Goal: Information Seeking & Learning: Learn about a topic

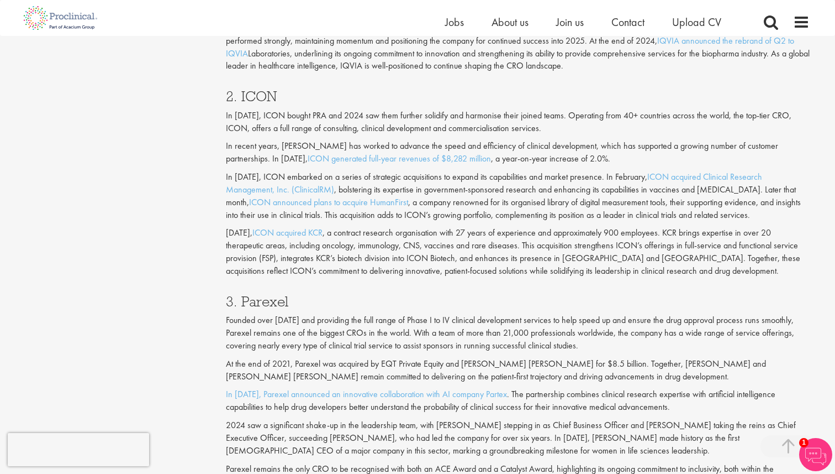
scroll to position [1144, 0]
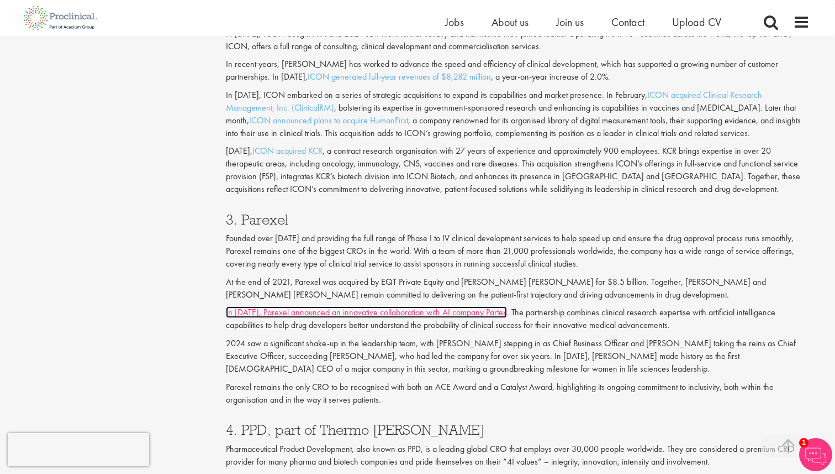
click at [425, 316] on link "In [DATE], Parexel announced an innovative collaboration with AI company Partex" at bounding box center [366, 312] width 281 height 12
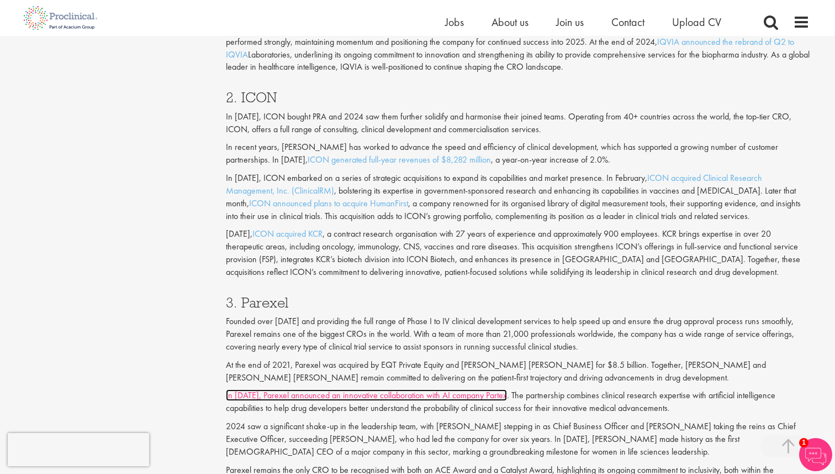
scroll to position [1039, 0]
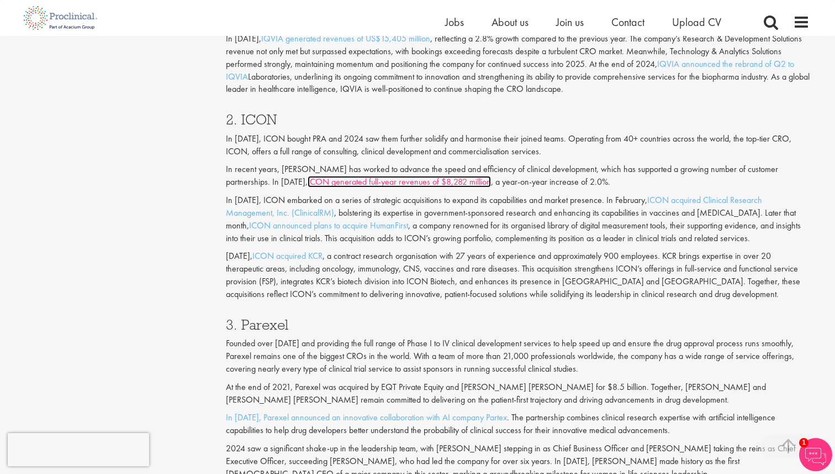
click at [365, 185] on link "ICON generated full-year revenues of $8,282 million" at bounding box center [399, 182] width 183 height 12
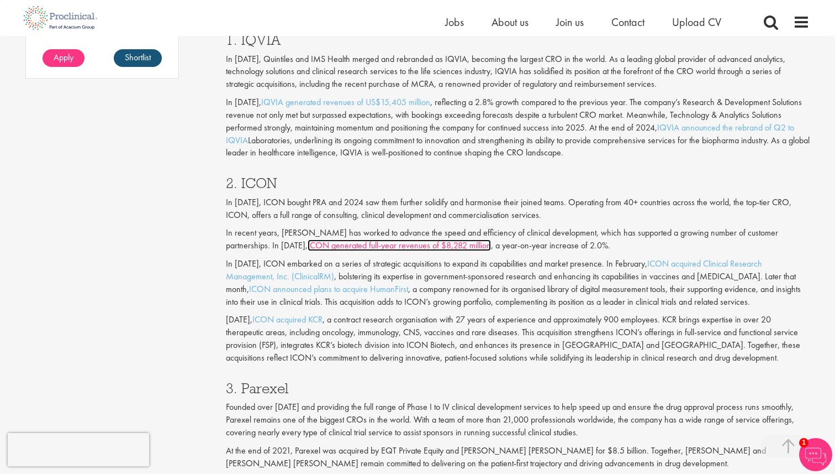
scroll to position [949, 0]
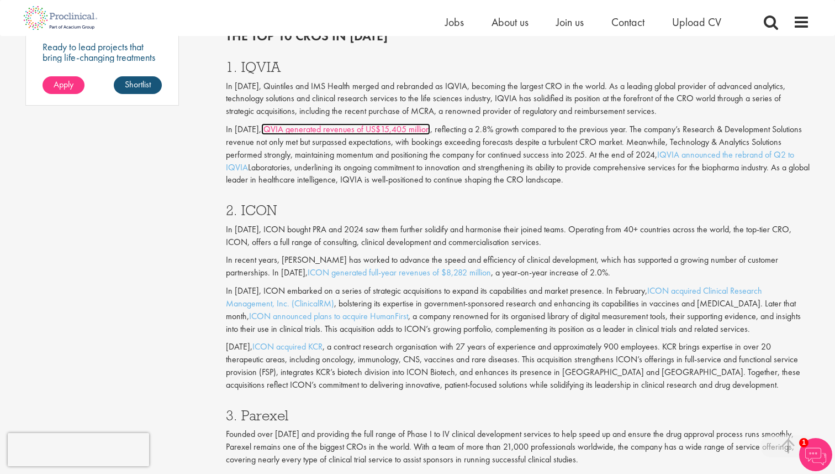
click at [354, 132] on link "IQVIA generated revenues of US$15,405 million" at bounding box center [345, 129] width 169 height 12
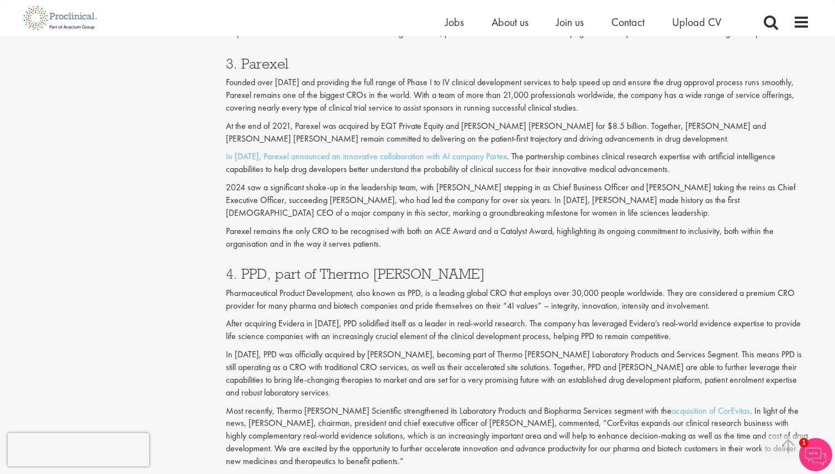
scroll to position [1361, 0]
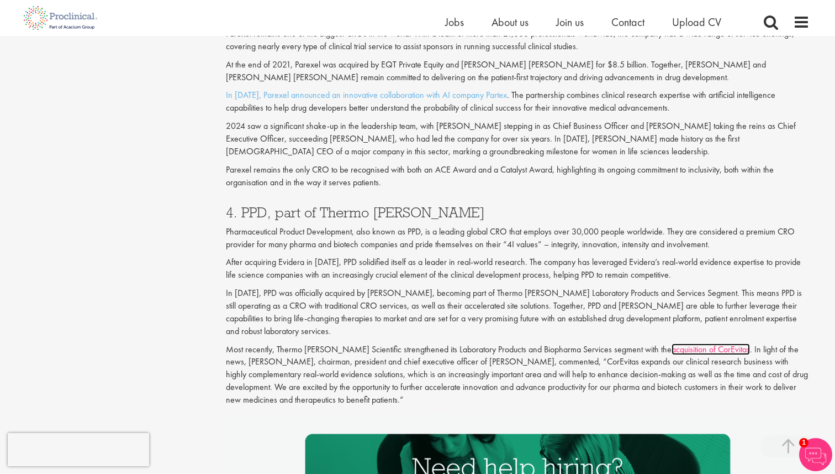
click at [672, 352] on link "acquisition of CorEvitas" at bounding box center [711, 349] width 78 height 12
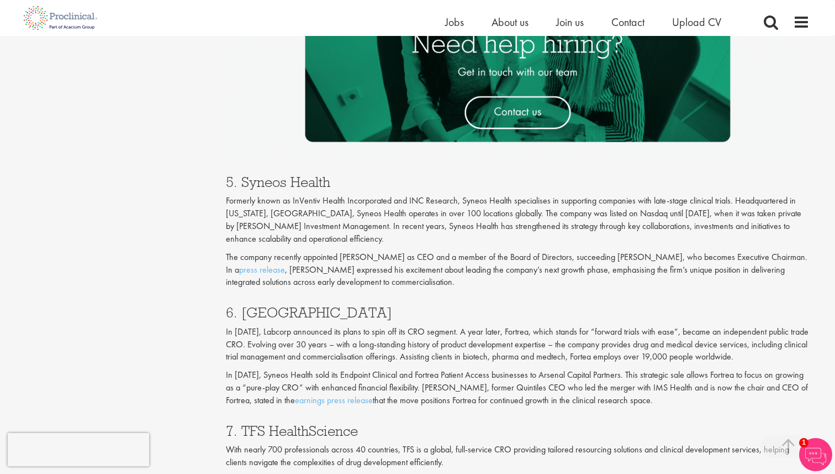
scroll to position [1803, 0]
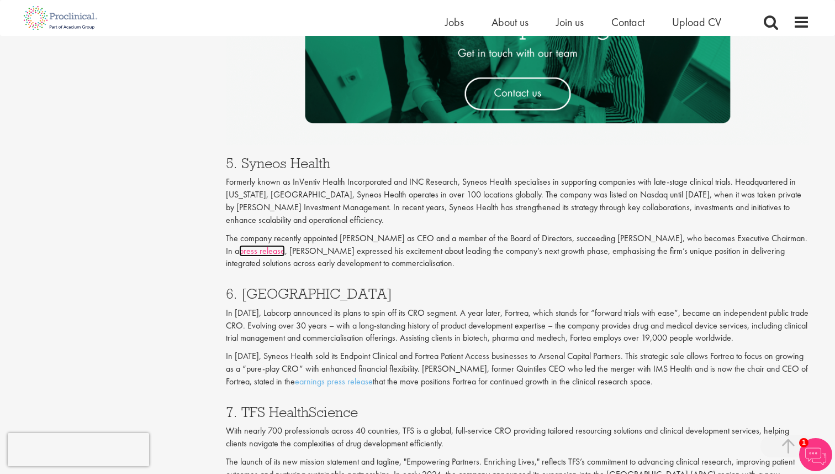
click at [239, 254] on link "press release" at bounding box center [262, 251] width 46 height 12
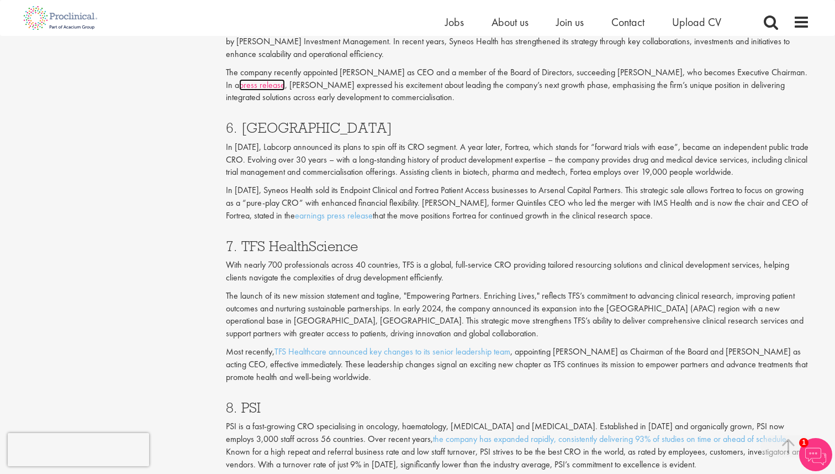
scroll to position [1993, 0]
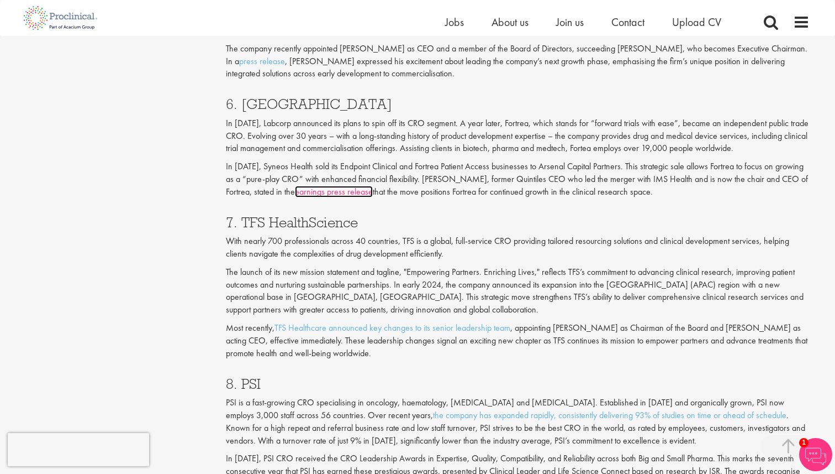
click at [334, 192] on link "earnings press release" at bounding box center [334, 192] width 78 height 12
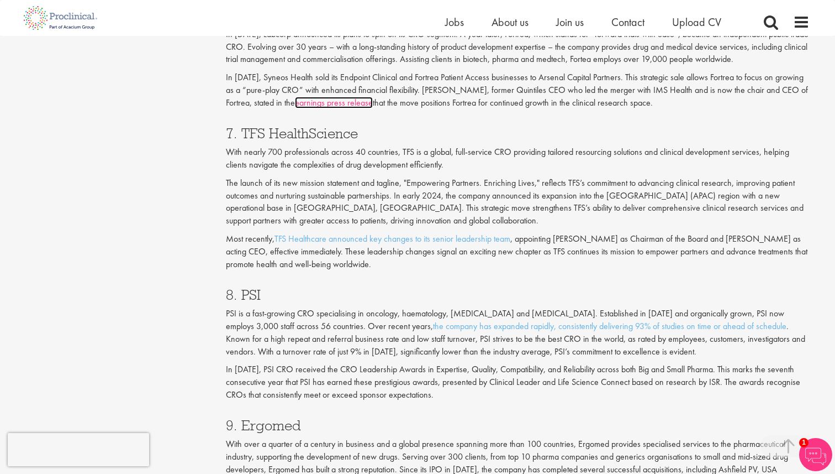
scroll to position [2189, 0]
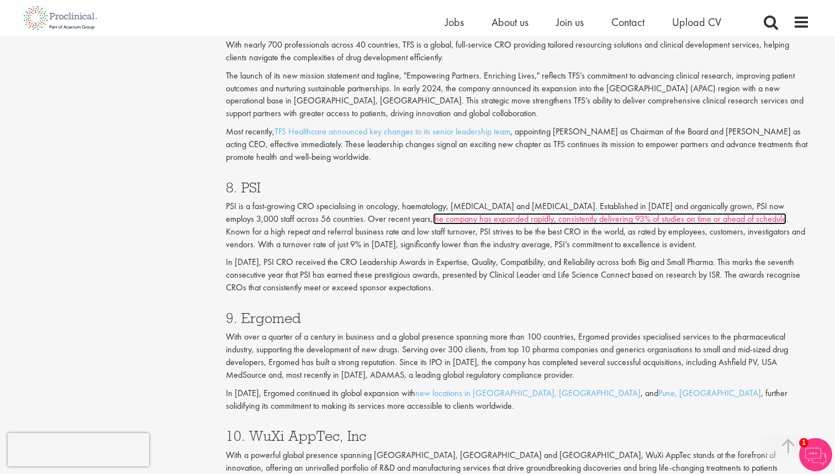
click at [495, 217] on link "the company has expanded rapidly, consistently delivering 93% of studies on tim…" at bounding box center [610, 219] width 354 height 12
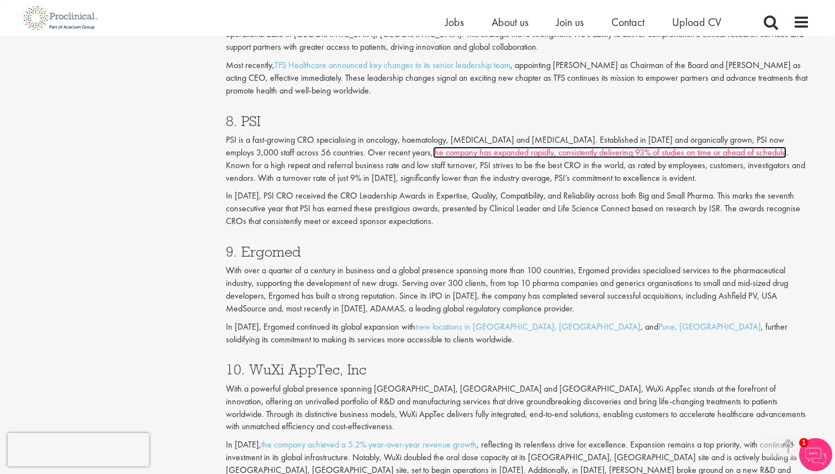
scroll to position [2359, 0]
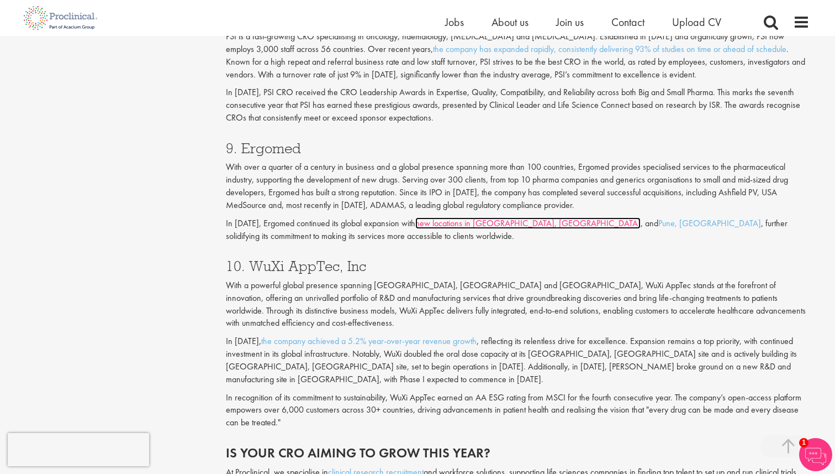
click at [470, 225] on link "new locations in [GEOGRAPHIC_DATA], [GEOGRAPHIC_DATA]" at bounding box center [528, 223] width 225 height 12
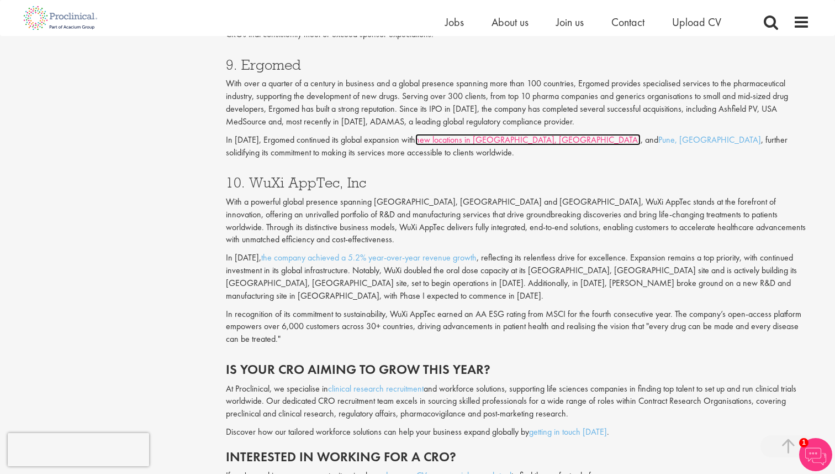
scroll to position [2452, 0]
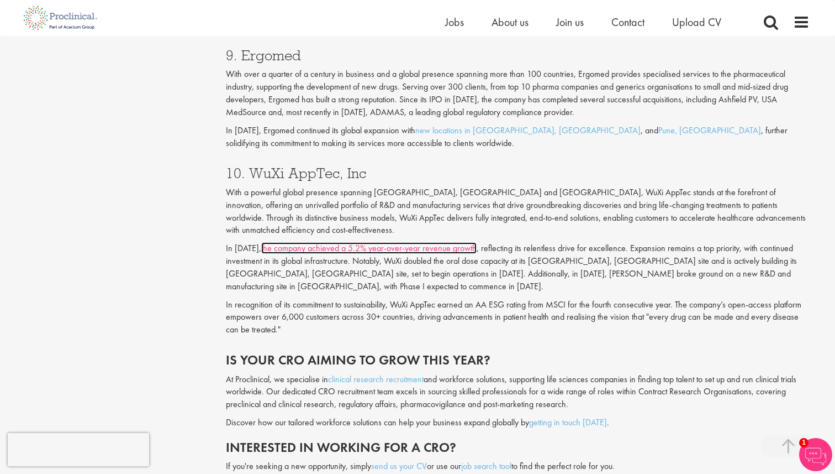
click at [346, 242] on link "the company achieved a 5.2% year-over-year revenue growth" at bounding box center [368, 248] width 215 height 12
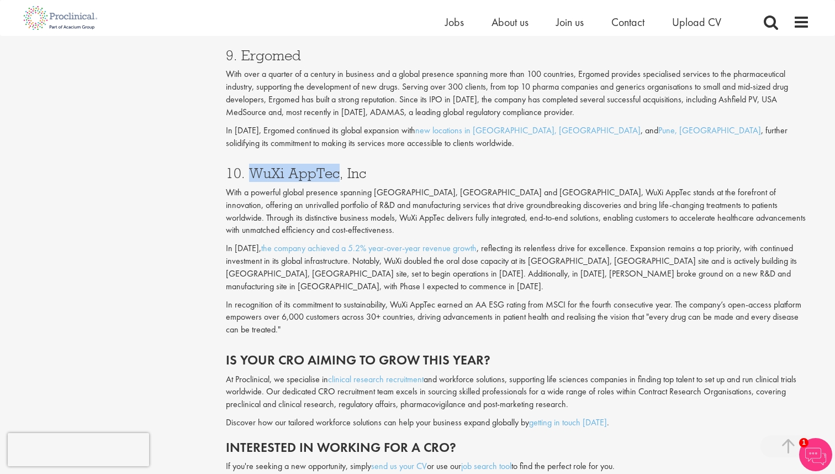
drag, startPoint x: 337, startPoint y: 171, endPoint x: 253, endPoint y: 169, distance: 84.6
click at [253, 169] on h3 "10. WuXi AppTec, Inc" at bounding box center [518, 173] width 585 height 14
copy h3 "WuXi AppTec"
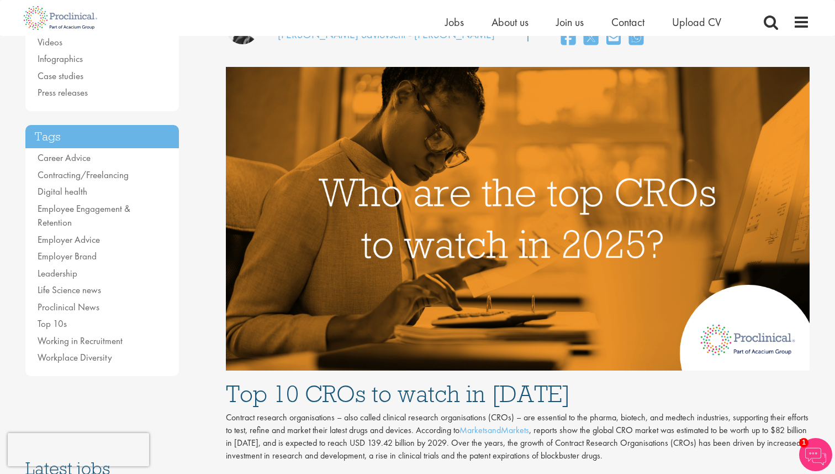
scroll to position [0, 0]
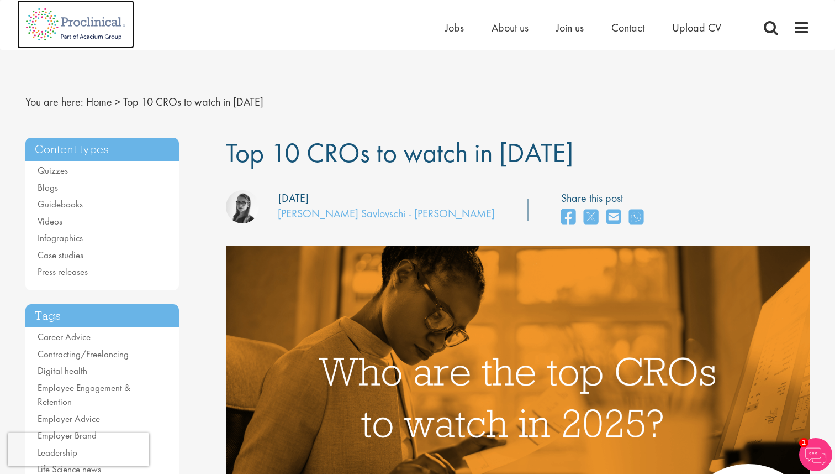
click at [55, 22] on img at bounding box center [75, 24] width 117 height 49
